Goal: Task Accomplishment & Management: Use online tool/utility

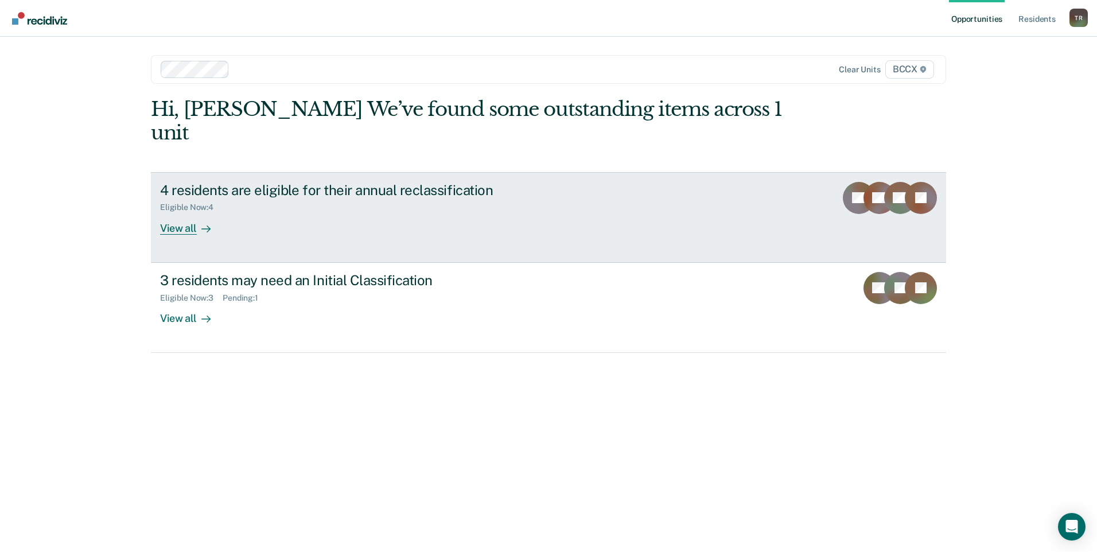
click at [195, 212] on div "View all" at bounding box center [192, 223] width 64 height 22
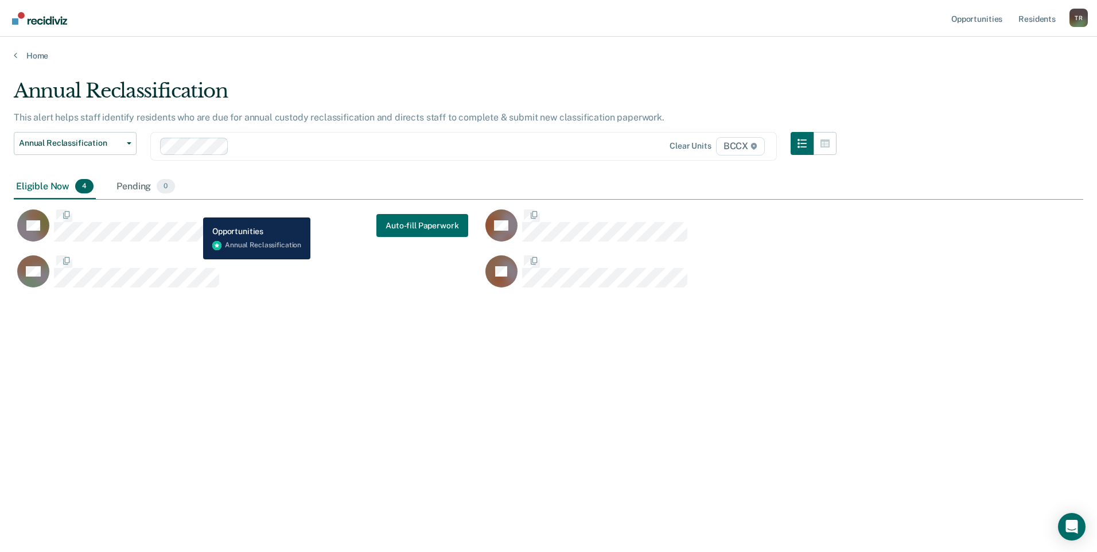
scroll to position [378, 1061]
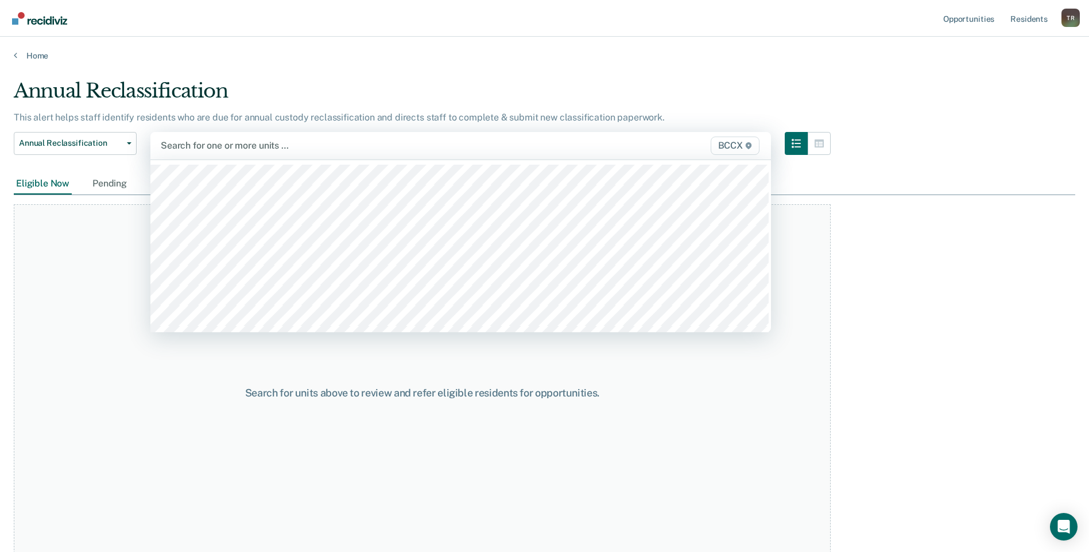
click at [215, 146] on div at bounding box center [370, 145] width 419 height 13
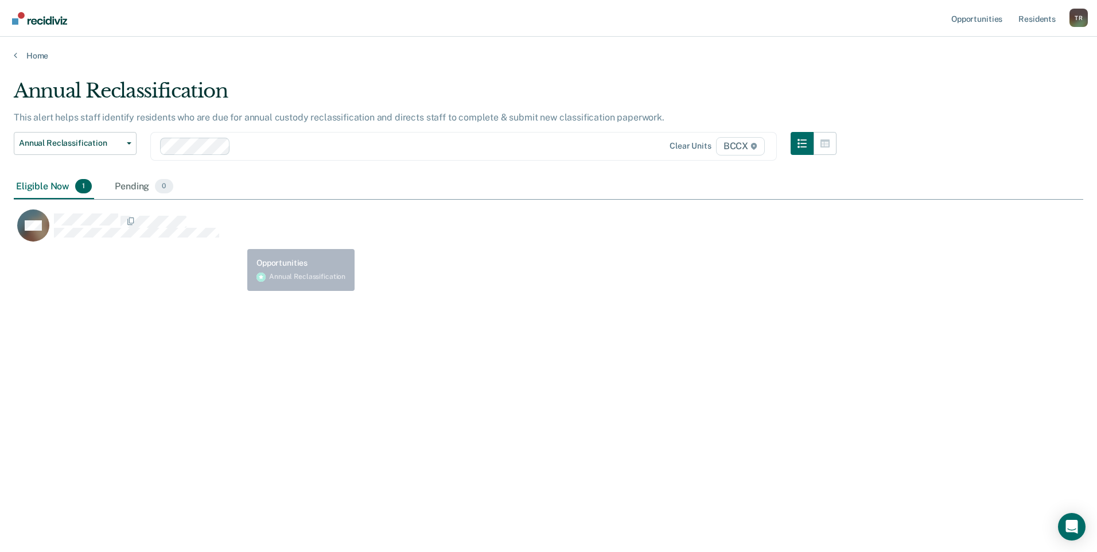
click at [179, 325] on div "Annual Reclassification This alert helps staff identify residents who are due f…" at bounding box center [549, 272] width 1070 height 387
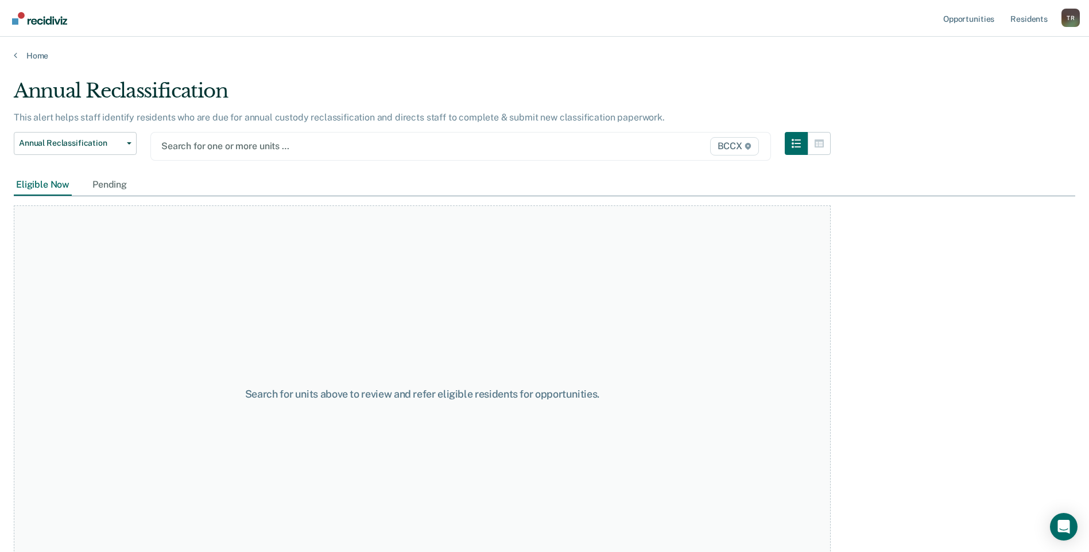
click at [216, 149] on div at bounding box center [370, 145] width 418 height 13
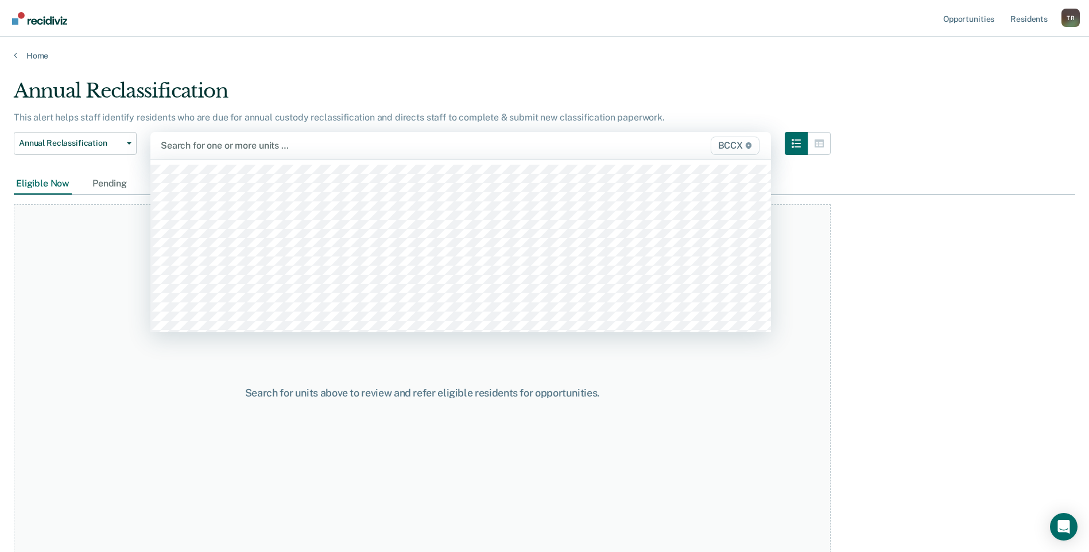
click at [254, 149] on div at bounding box center [370, 145] width 419 height 13
click at [217, 148] on div at bounding box center [370, 145] width 419 height 13
